Goal: Task Accomplishment & Management: Manage account settings

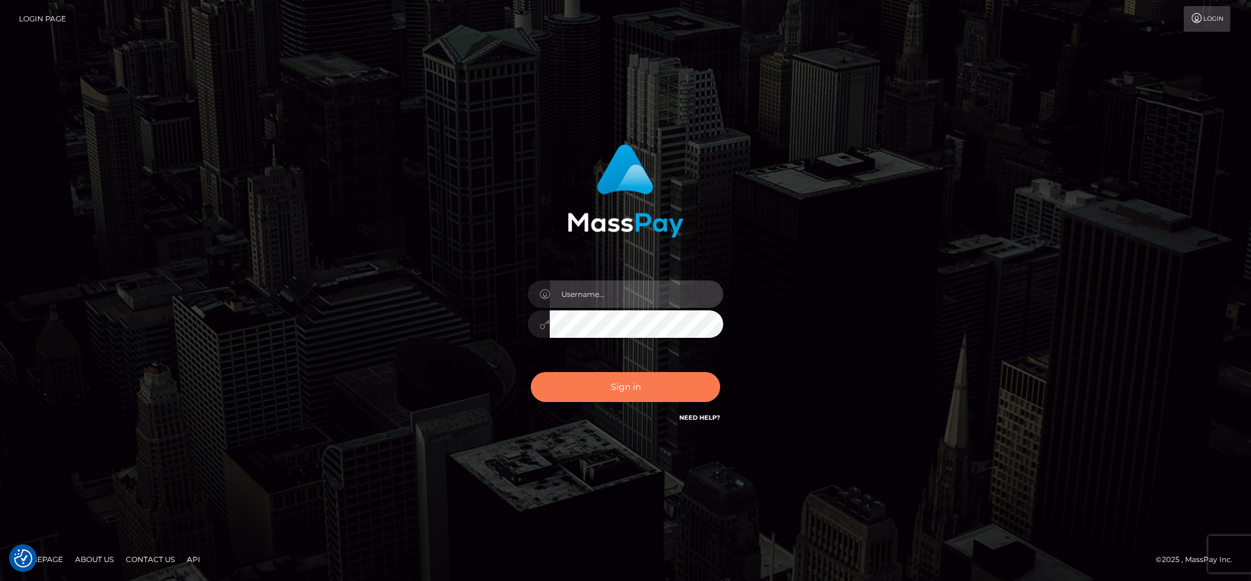
type input "cgomez.nvision"
click at [633, 387] on button "Sign in" at bounding box center [625, 387] width 189 height 30
type input "cgomez.nvision"
click at [605, 392] on button "Sign in" at bounding box center [625, 387] width 189 height 30
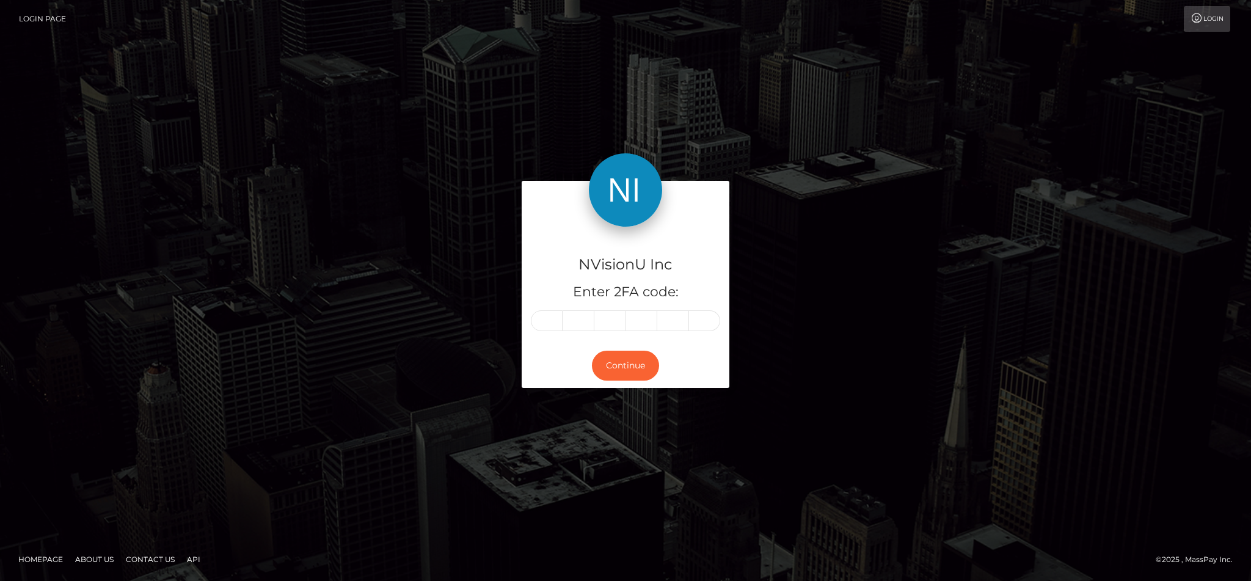
type input "8"
type input "4"
type input "8"
type input "7"
type input "3"
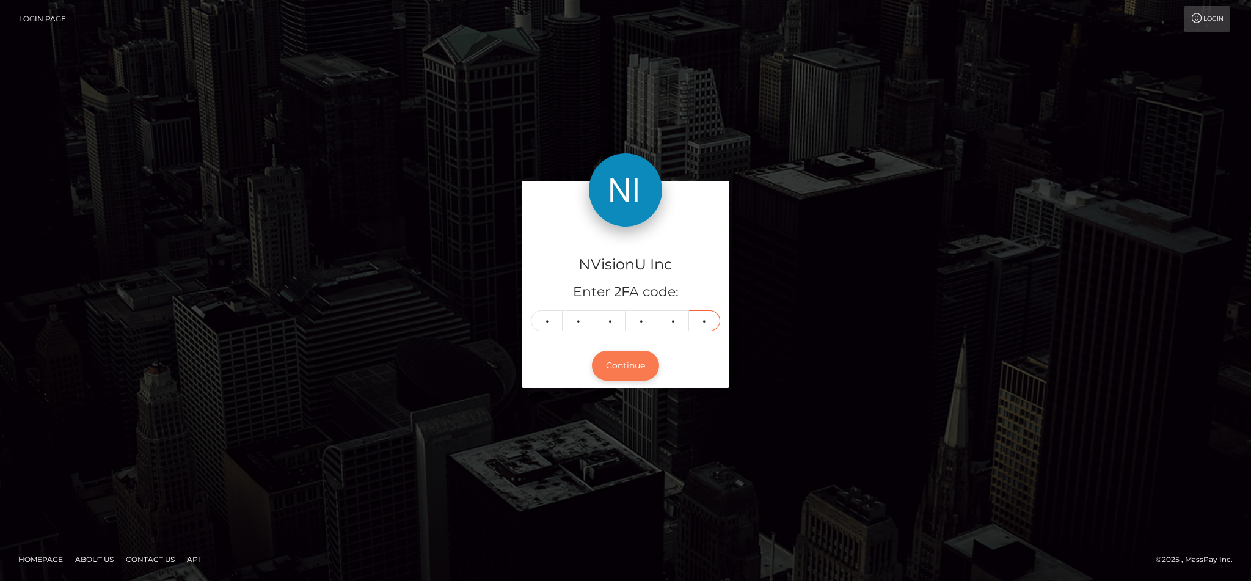
type input "3"
click at [623, 373] on button "Continue" at bounding box center [625, 366] width 67 height 30
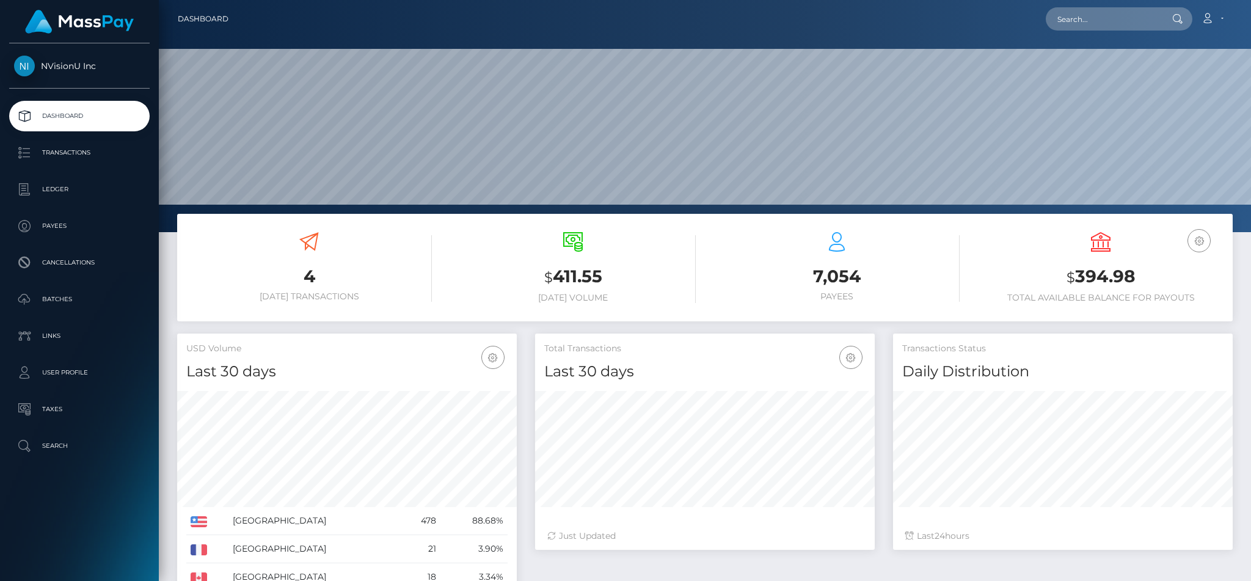
scroll to position [217, 339]
